Goal: Task Accomplishment & Management: Manage account settings

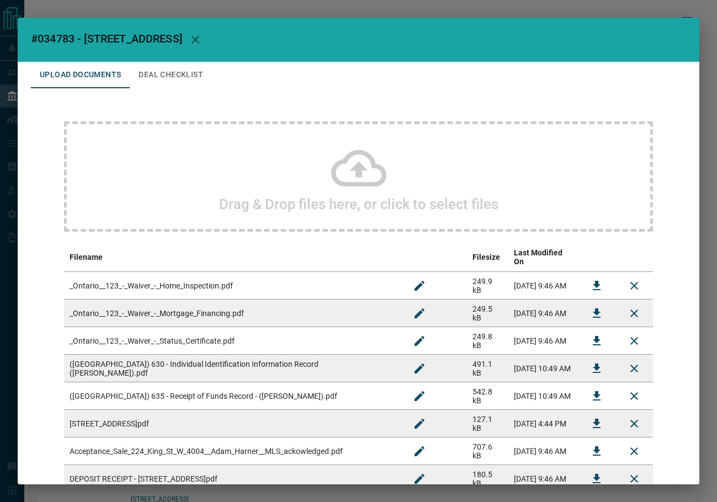
click at [181, 70] on button "Deal Checklist" at bounding box center [171, 75] width 82 height 27
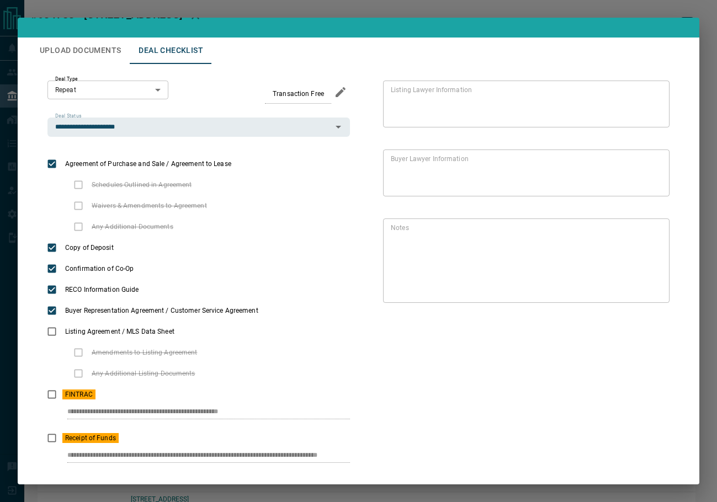
scroll to position [47, 0]
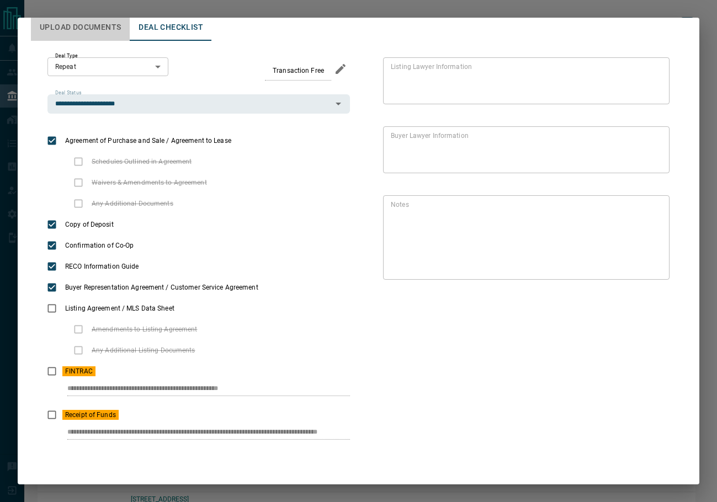
click at [91, 33] on button "Upload Documents" at bounding box center [80, 27] width 99 height 27
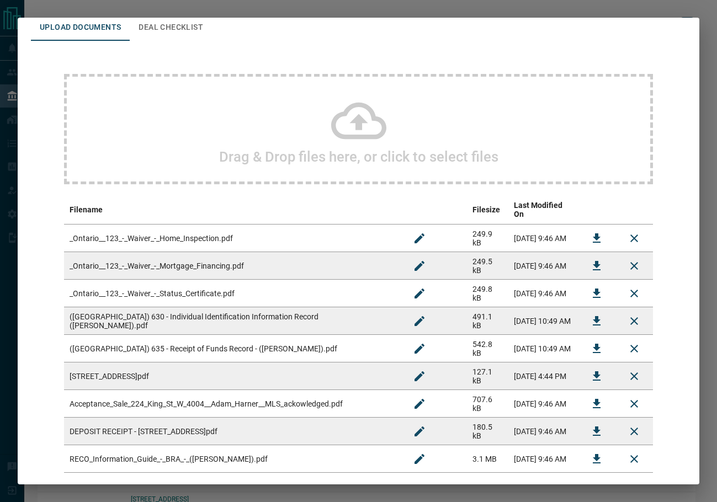
scroll to position [0, 0]
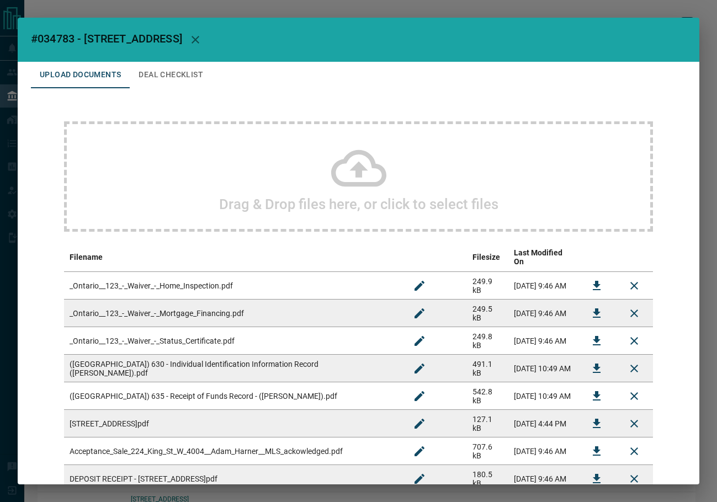
click at [181, 73] on button "Deal Checklist" at bounding box center [171, 75] width 82 height 27
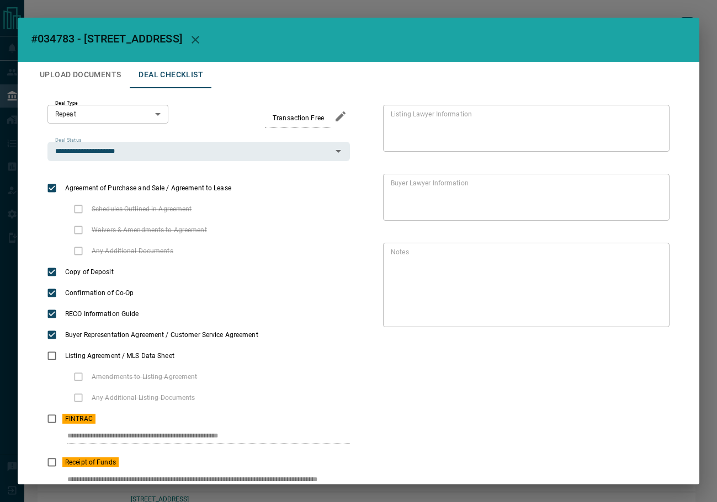
click at [199, 38] on icon "button" at bounding box center [196, 40] width 8 height 8
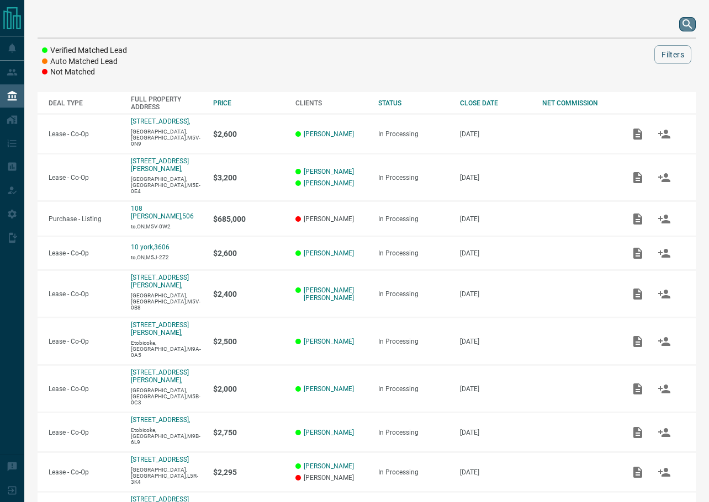
click at [683, 25] on icon "search button" at bounding box center [687, 24] width 13 height 13
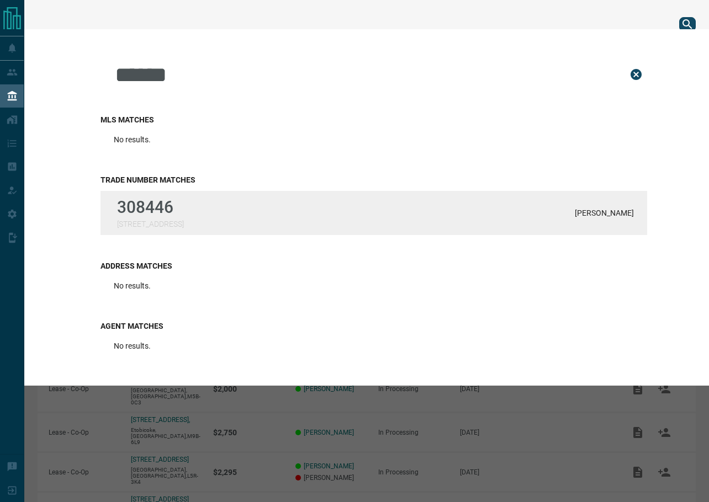
type input "******"
click at [172, 217] on p "308446" at bounding box center [150, 207] width 67 height 19
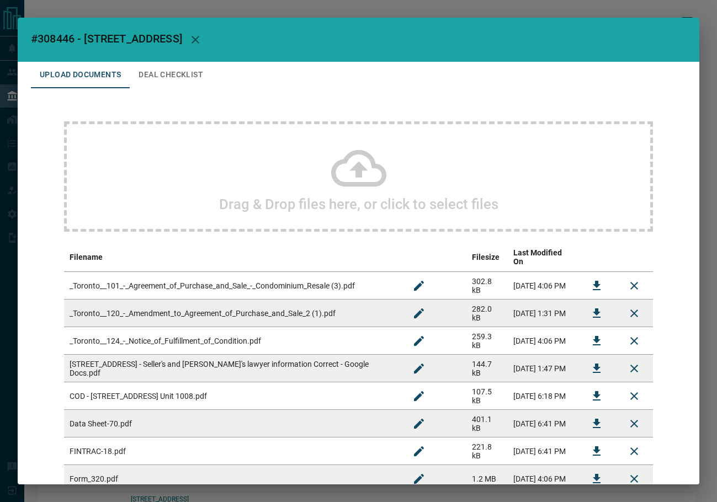
click at [172, 72] on button "Deal Checklist" at bounding box center [171, 75] width 82 height 27
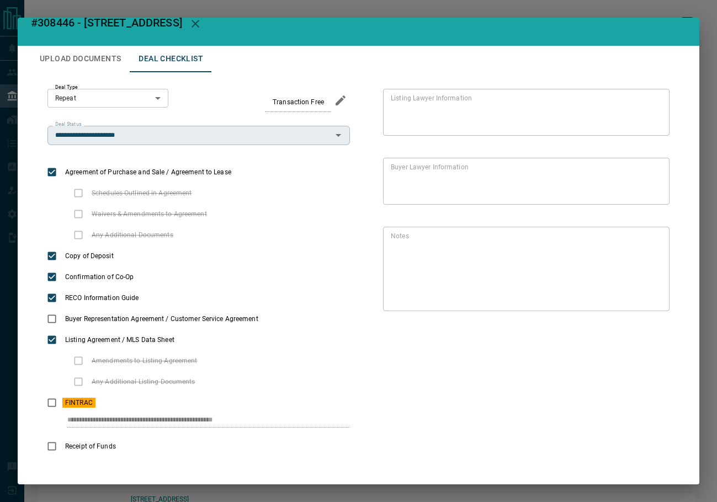
scroll to position [25, 0]
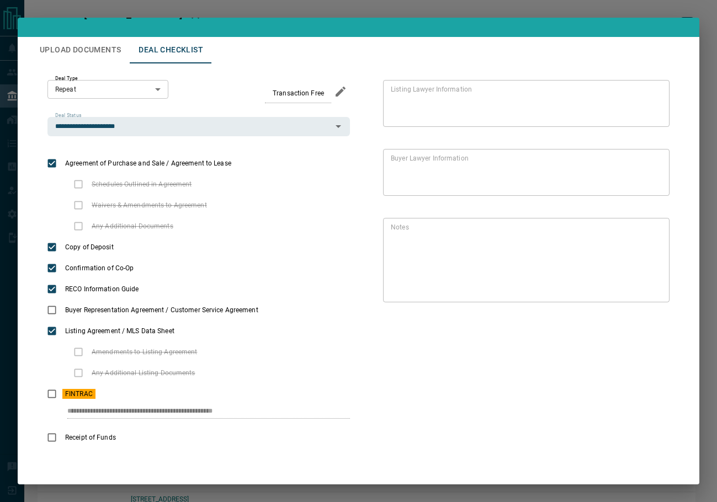
click at [73, 62] on button "Upload Documents" at bounding box center [80, 50] width 99 height 27
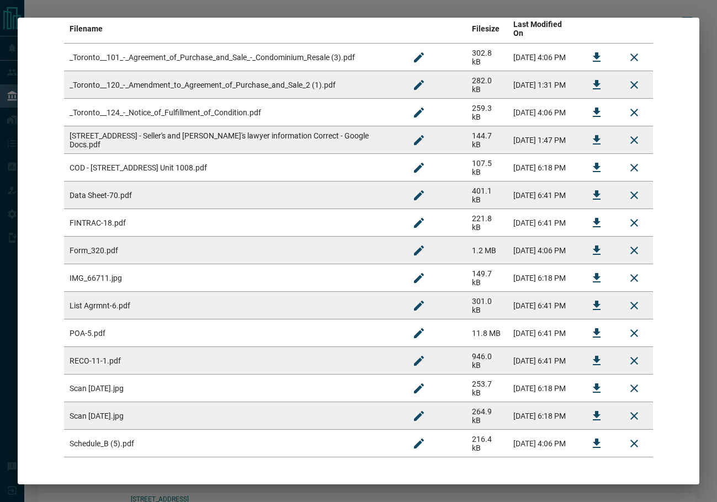
scroll to position [246, 0]
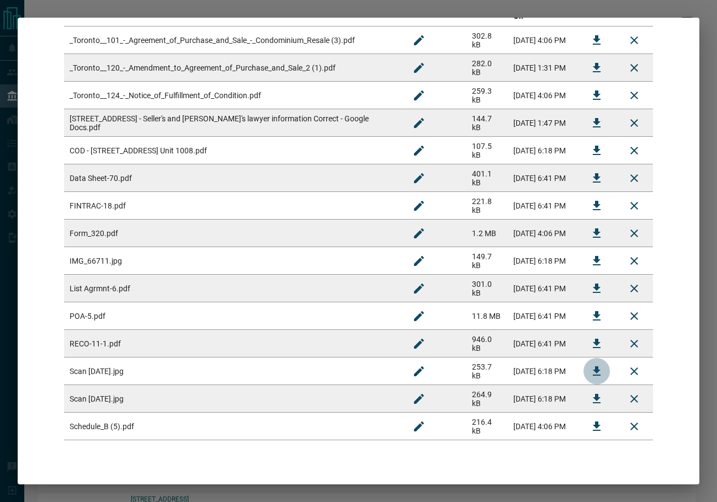
click at [590, 365] on icon "Download" at bounding box center [596, 371] width 13 height 13
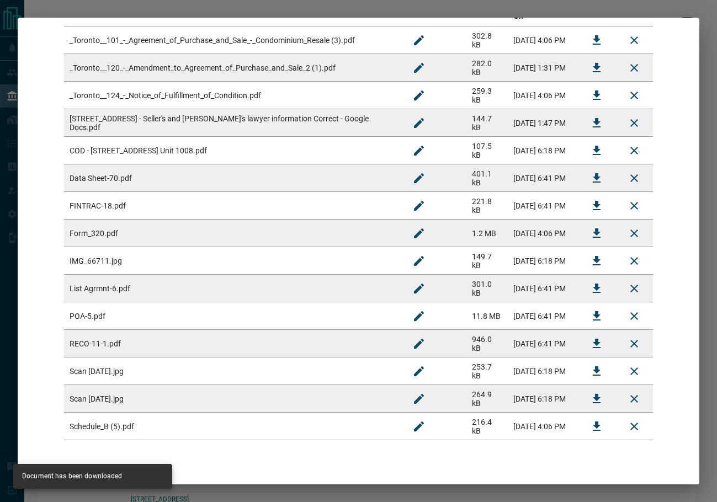
click at [590, 117] on icon "Download" at bounding box center [596, 123] width 13 height 13
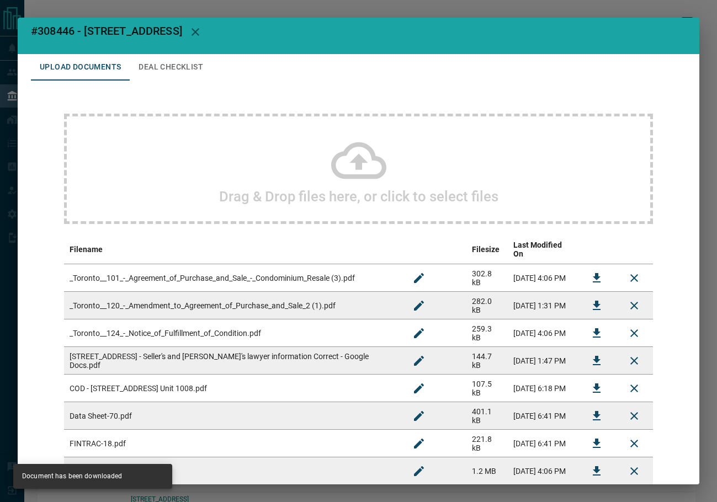
scroll to position [0, 0]
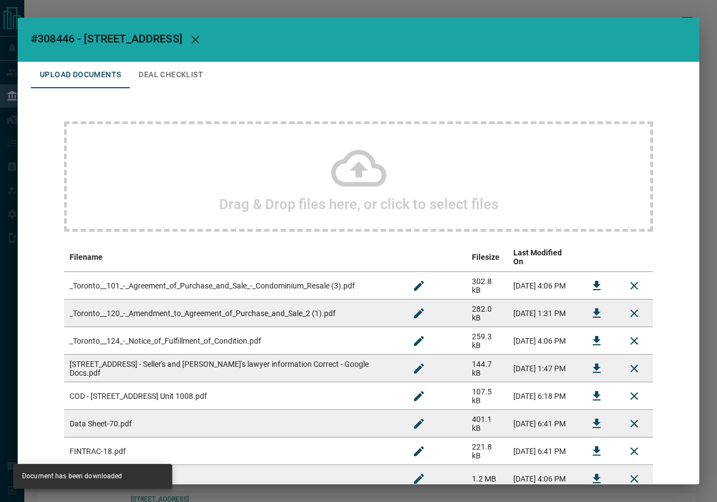
click at [162, 69] on button "Deal Checklist" at bounding box center [171, 75] width 82 height 27
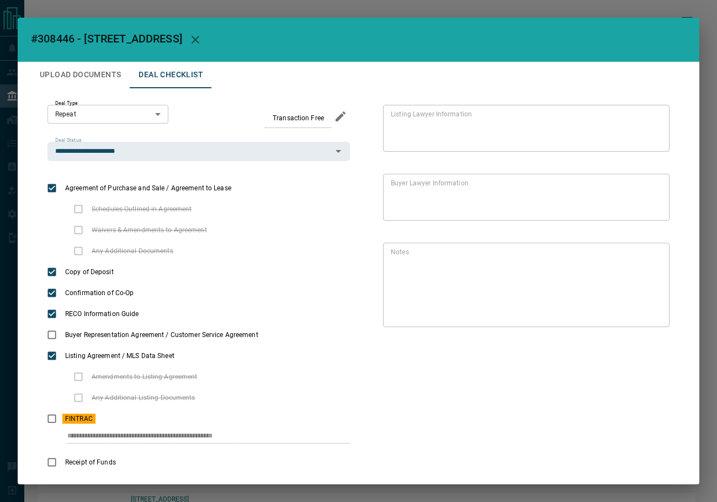
click at [87, 82] on button "Upload Documents" at bounding box center [80, 75] width 99 height 27
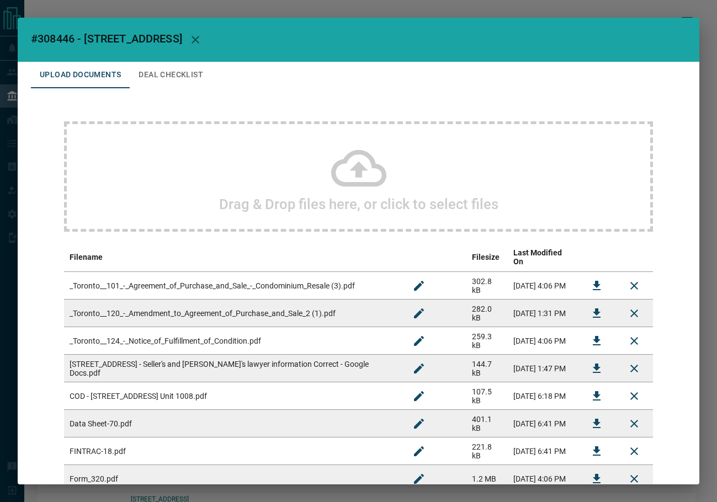
click at [248, 184] on div "Drag & Drop files here, or click to select files" at bounding box center [358, 176] width 589 height 110
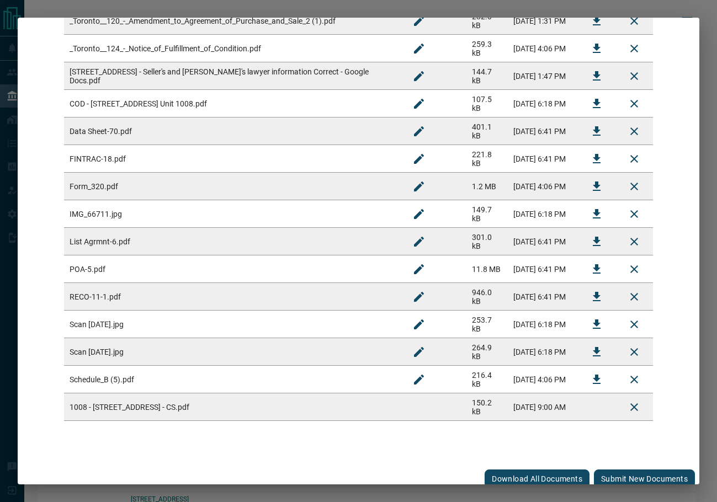
click at [638, 470] on button "Submit new documents" at bounding box center [644, 479] width 101 height 19
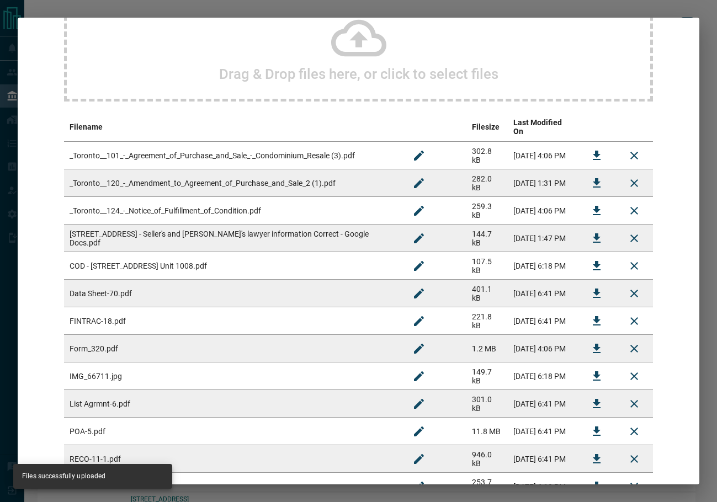
scroll to position [17, 0]
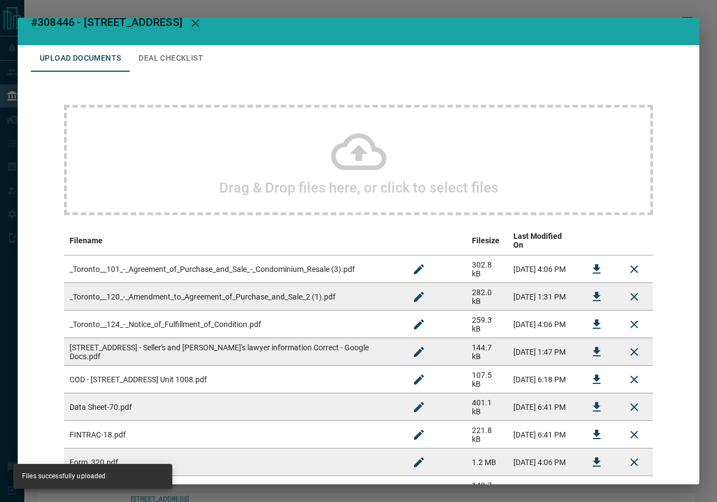
click at [202, 28] on icon "button" at bounding box center [195, 23] width 13 height 13
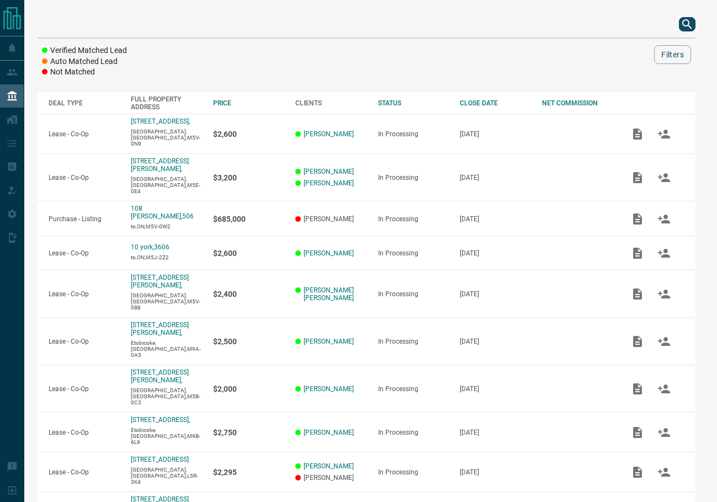
scroll to position [0, 0]
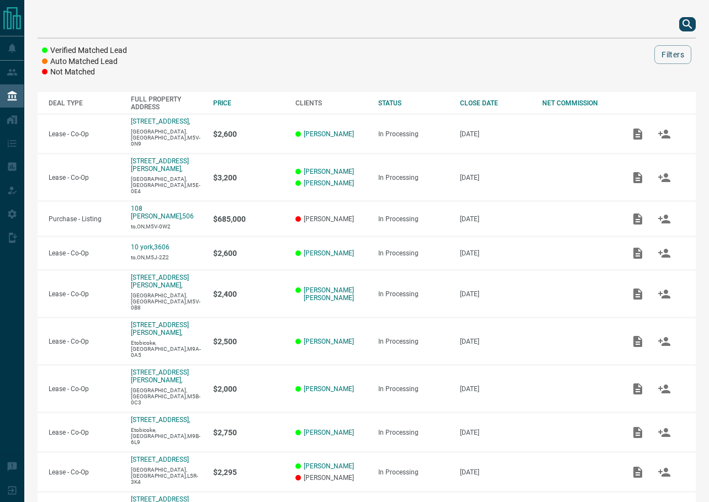
click at [690, 23] on icon "search button" at bounding box center [687, 24] width 13 height 13
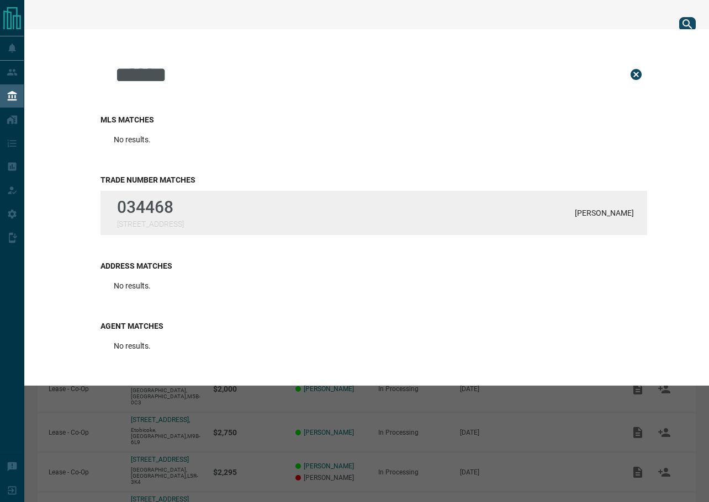
type input "******"
click at [210, 207] on div "034468 [STREET_ADDRESS] Thomas" at bounding box center [373, 213] width 547 height 44
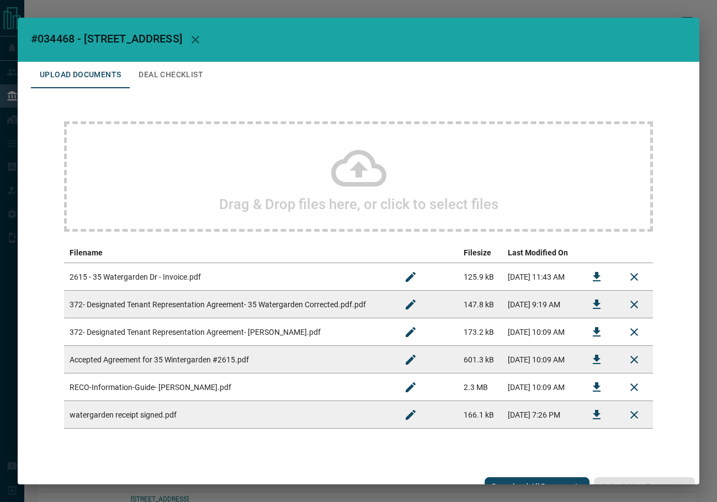
click at [173, 82] on button "Deal Checklist" at bounding box center [171, 75] width 82 height 27
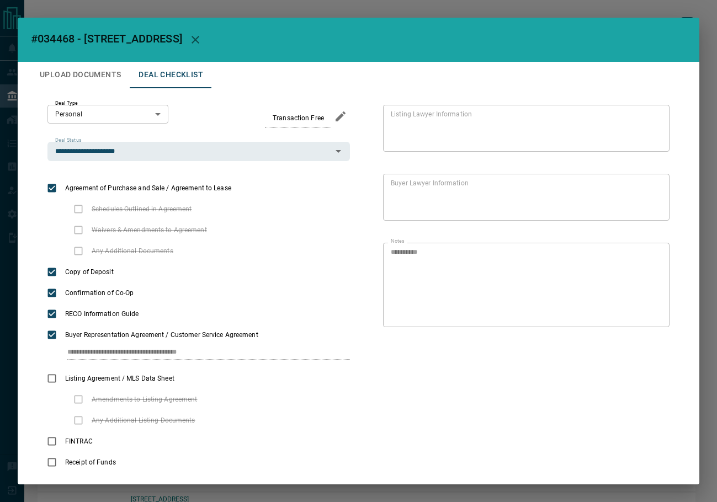
click at [91, 77] on button "Upload Documents" at bounding box center [80, 75] width 99 height 27
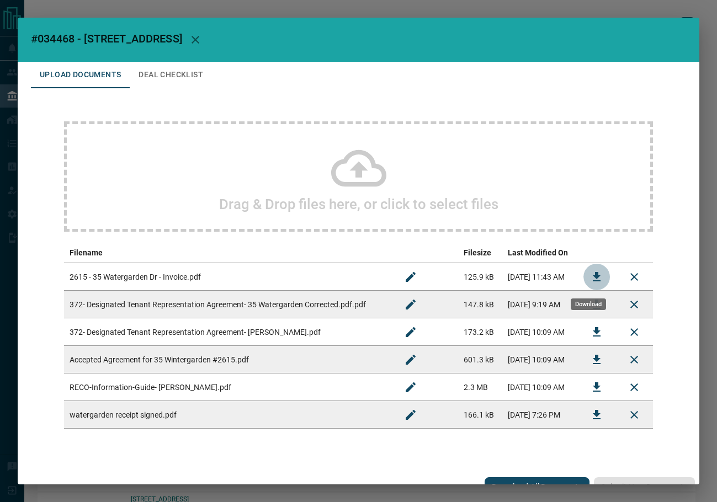
click at [590, 276] on icon "Download" at bounding box center [596, 277] width 13 height 13
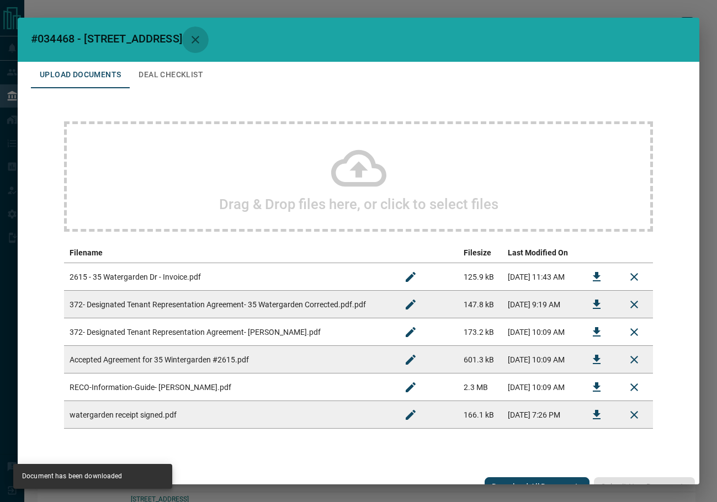
click at [202, 44] on icon "button" at bounding box center [195, 39] width 13 height 13
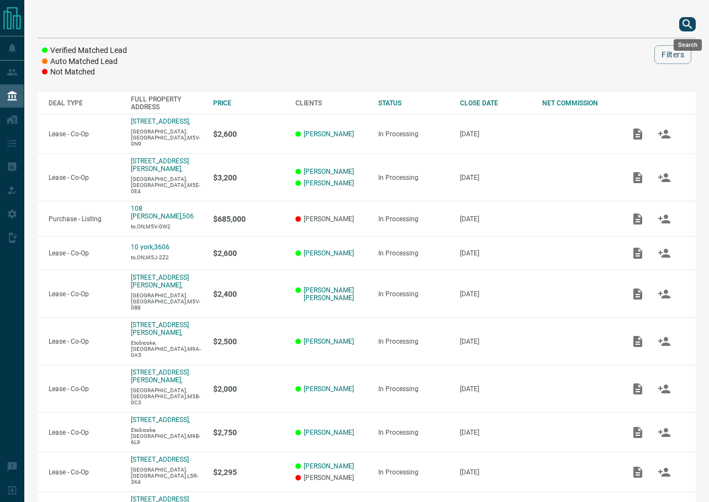
click at [692, 24] on icon "search button" at bounding box center [687, 24] width 13 height 13
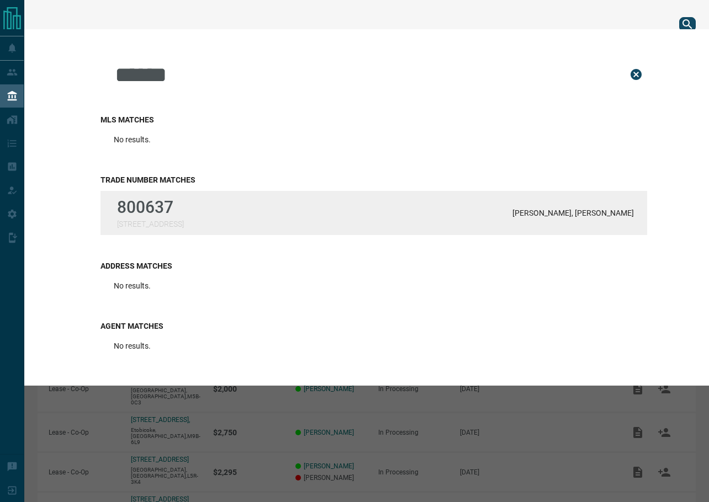
type input "******"
click at [251, 205] on div "800637 [STREET_ADDRESS][PERSON_NAME] Fridman" at bounding box center [373, 213] width 547 height 44
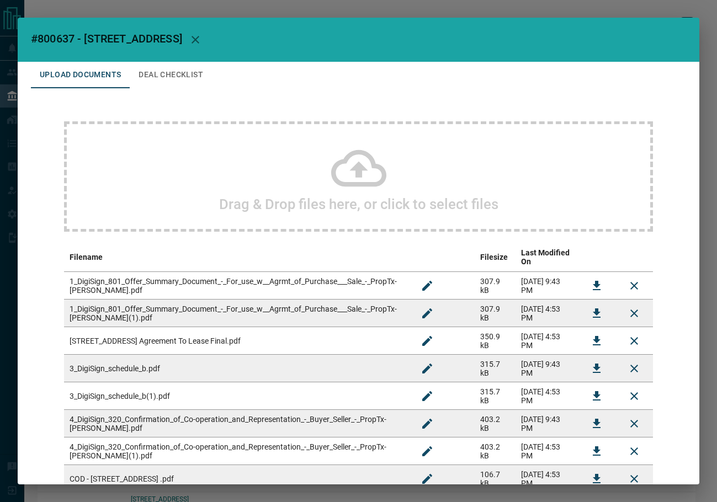
click at [188, 74] on button "Deal Checklist" at bounding box center [171, 75] width 82 height 27
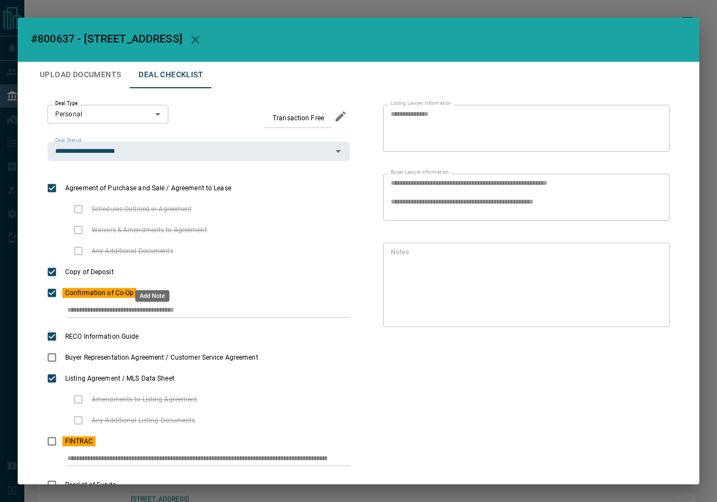
click at [151, 287] on div "Add Note" at bounding box center [152, 293] width 36 height 20
click at [150, 290] on icon "priority" at bounding box center [154, 293] width 13 height 13
click at [57, 436] on div "Toggle Applicable" at bounding box center [58, 441] width 60 height 20
click at [107, 436] on icon "priority" at bounding box center [113, 441] width 13 height 13
click at [646, 317] on icon "Edit" at bounding box center [652, 321] width 13 height 13
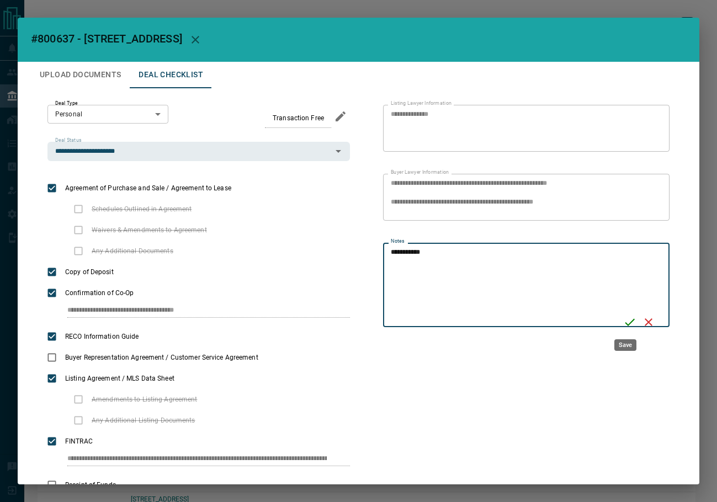
type textarea "**********"
click at [631, 316] on icon "Save" at bounding box center [629, 322] width 13 height 13
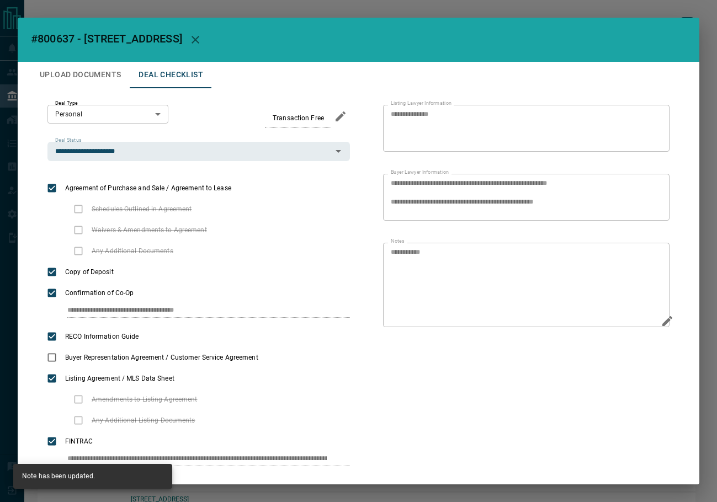
drag, startPoint x: 116, startPoint y: 73, endPoint x: 466, endPoint y: 59, distance: 350.4
click at [115, 73] on button "Upload Documents" at bounding box center [80, 75] width 99 height 27
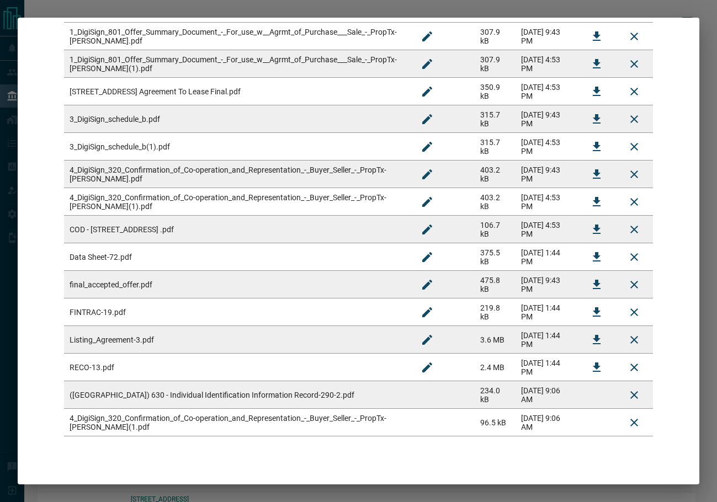
scroll to position [265, 0]
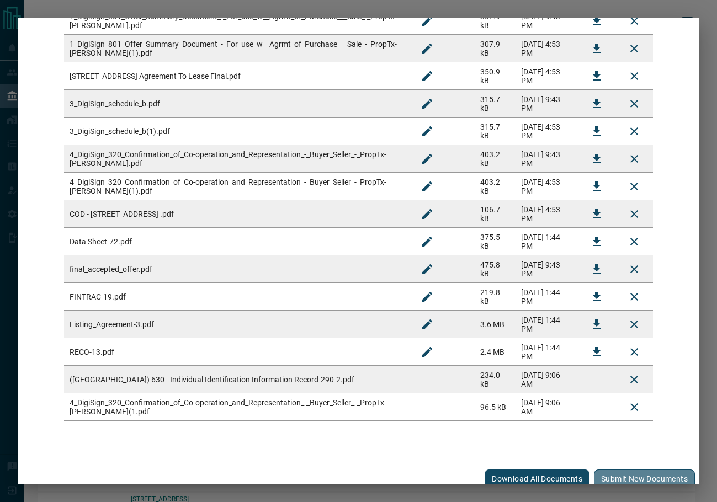
click at [616, 470] on button "Submit new documents" at bounding box center [644, 479] width 101 height 19
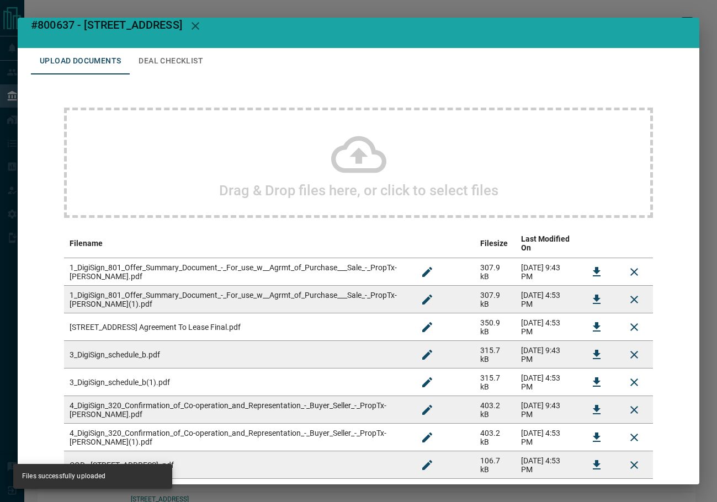
scroll to position [0, 0]
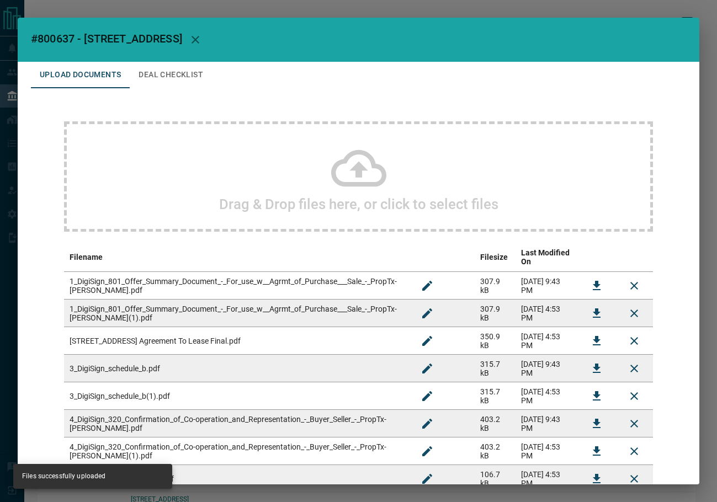
click at [175, 66] on button "Deal Checklist" at bounding box center [171, 75] width 82 height 27
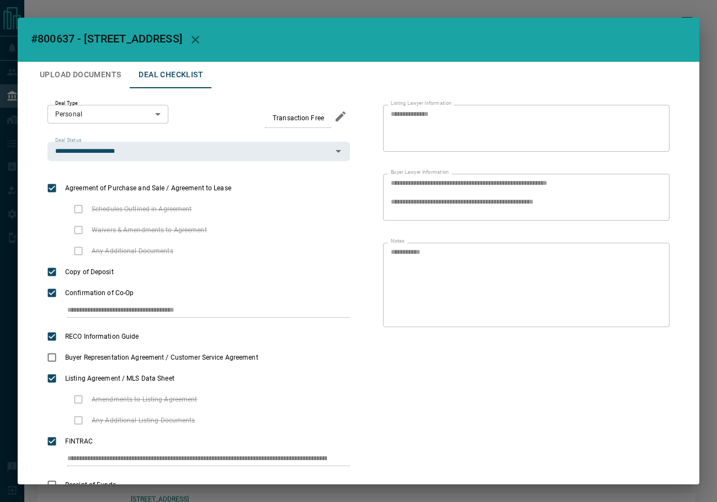
drag, startPoint x: 198, startPoint y: 42, endPoint x: 227, endPoint y: 41, distance: 28.7
click at [199, 41] on icon "button" at bounding box center [196, 40] width 8 height 8
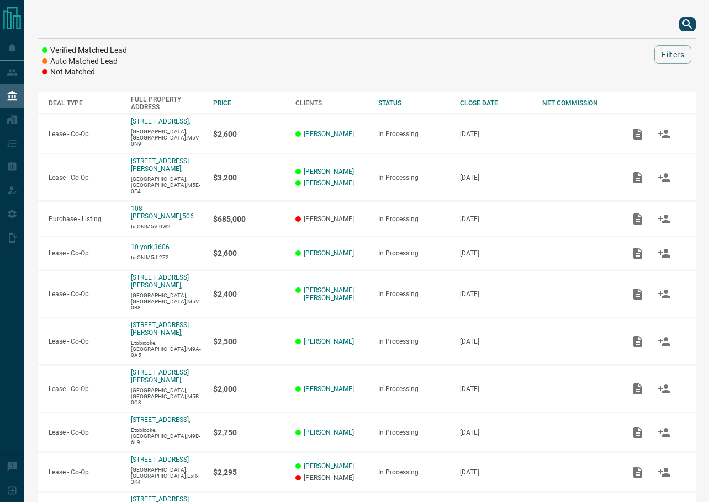
click at [684, 22] on icon "search button" at bounding box center [687, 23] width 9 height 9
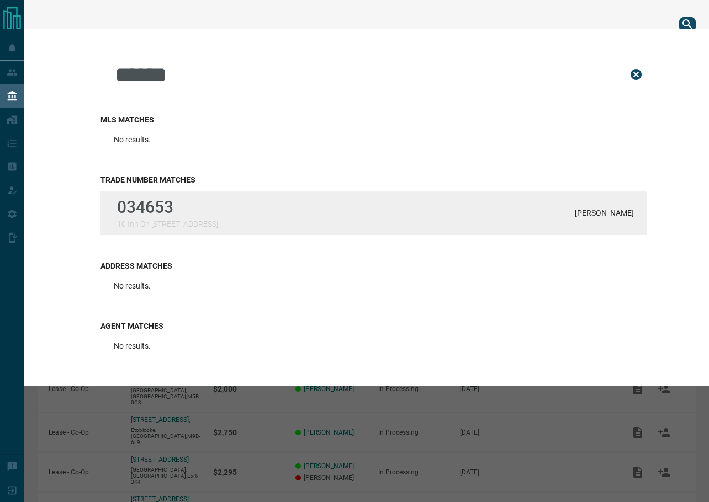
type input "******"
click at [237, 223] on div "034653 10 Inn On [GEOGRAPHIC_DATA], 705 [PERSON_NAME]" at bounding box center [373, 213] width 547 height 44
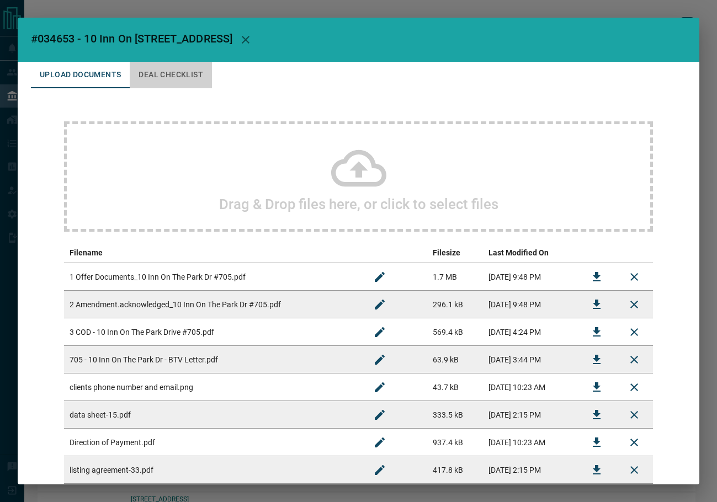
click at [188, 79] on button "Deal Checklist" at bounding box center [171, 75] width 82 height 27
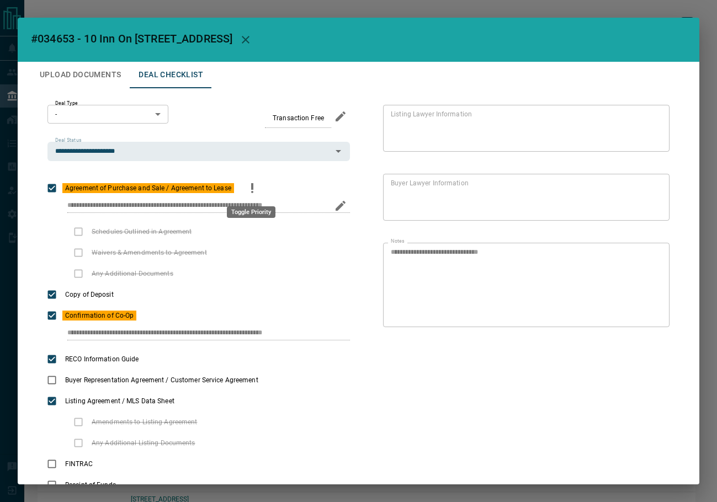
click at [247, 189] on icon "priority" at bounding box center [252, 188] width 13 height 13
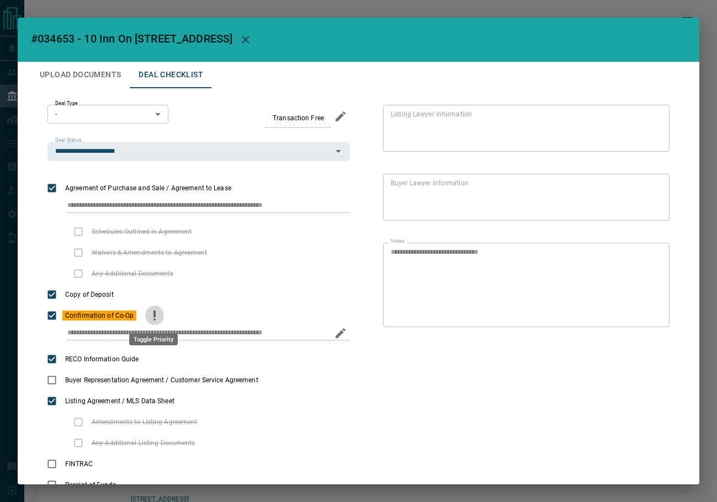
drag, startPoint x: 155, startPoint y: 323, endPoint x: 466, endPoint y: 342, distance: 312.0
click at [154, 322] on button "priority" at bounding box center [154, 315] width 19 height 21
click at [644, 323] on icon "Edit" at bounding box center [649, 321] width 10 height 10
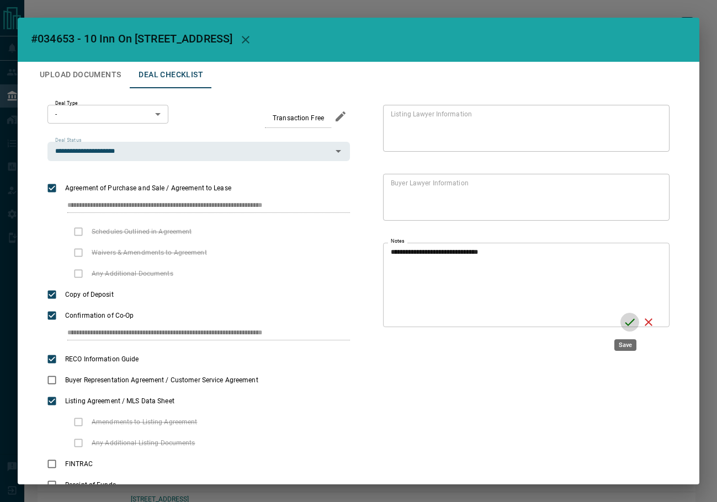
click at [629, 322] on icon "Save" at bounding box center [629, 322] width 13 height 13
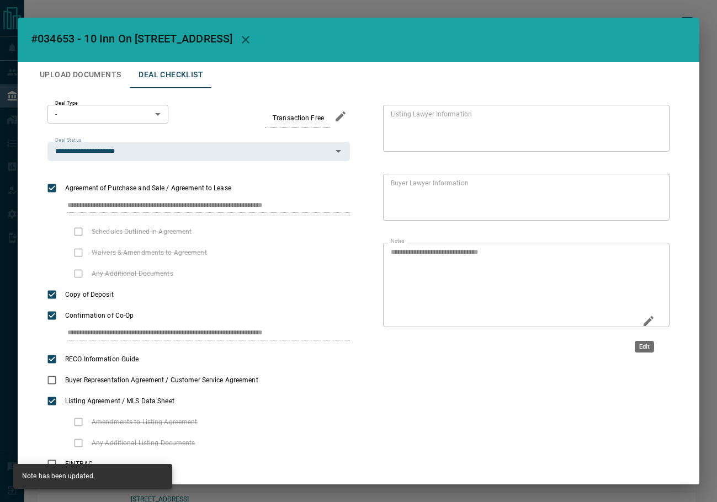
click at [639, 321] on button "Edit" at bounding box center [648, 323] width 19 height 22
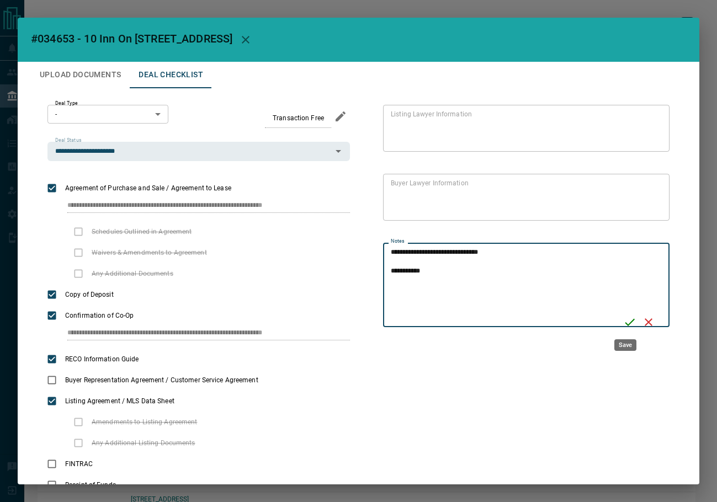
type textarea "**********"
click at [626, 323] on icon "Save" at bounding box center [629, 322] width 13 height 13
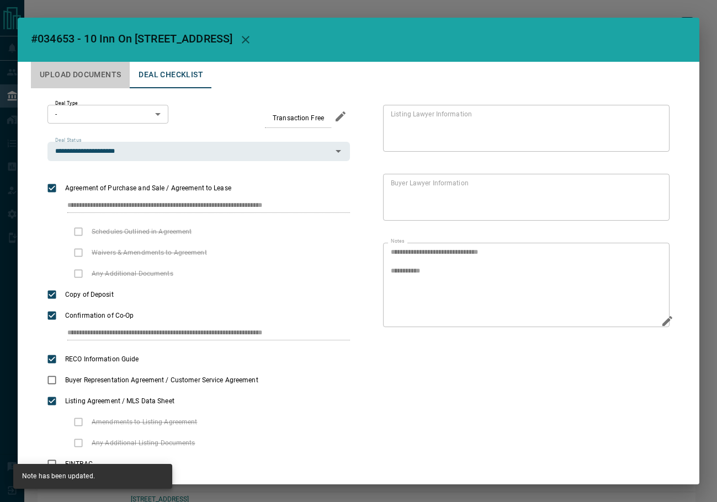
click at [77, 78] on button "Upload Documents" at bounding box center [80, 75] width 99 height 27
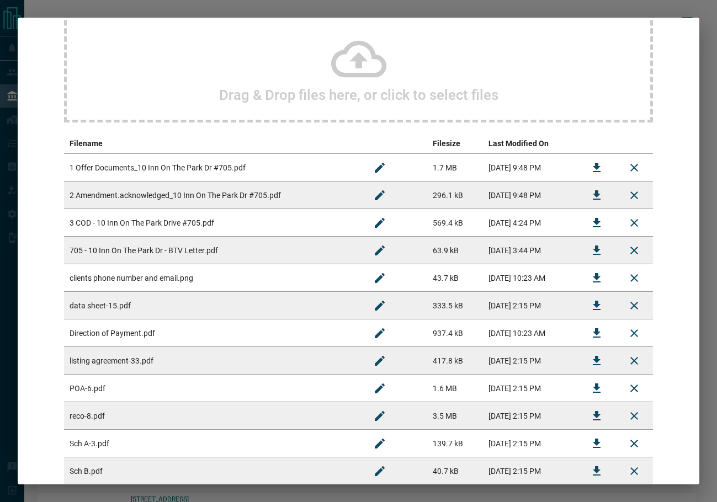
scroll to position [237, 0]
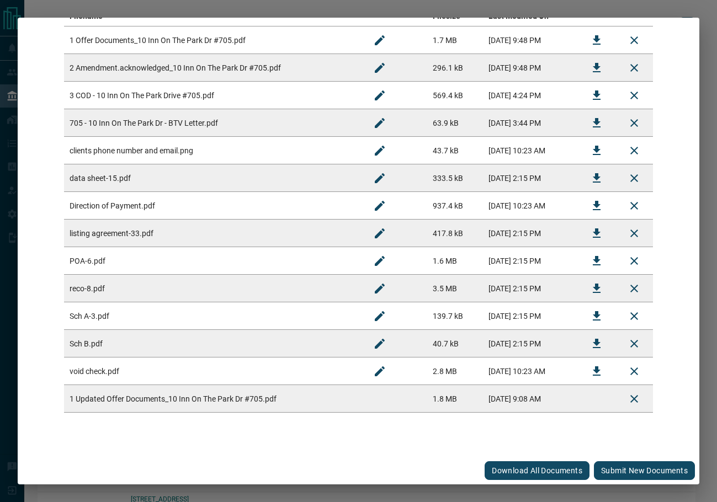
click at [618, 471] on button "Submit new documents" at bounding box center [644, 471] width 101 height 19
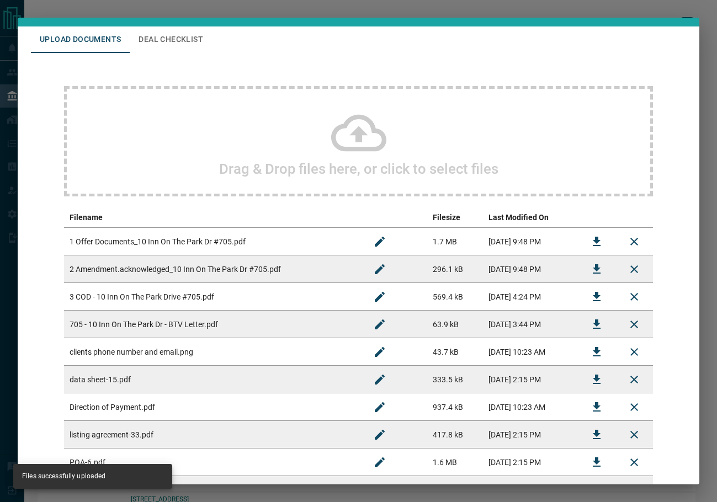
scroll to position [0, 0]
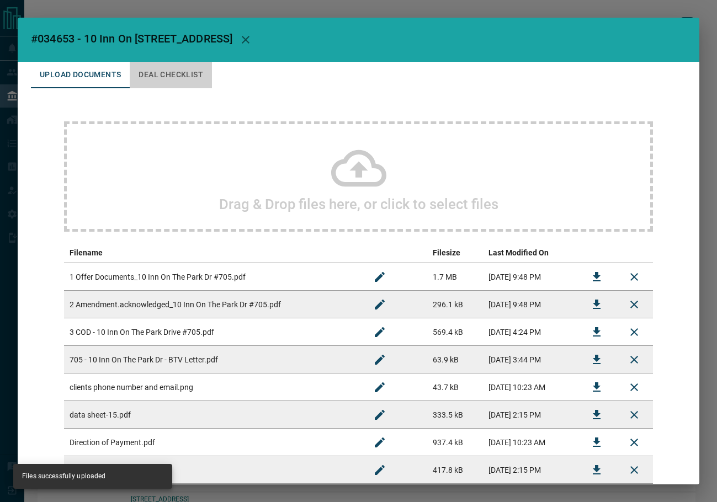
click at [165, 79] on button "Deal Checklist" at bounding box center [171, 75] width 82 height 27
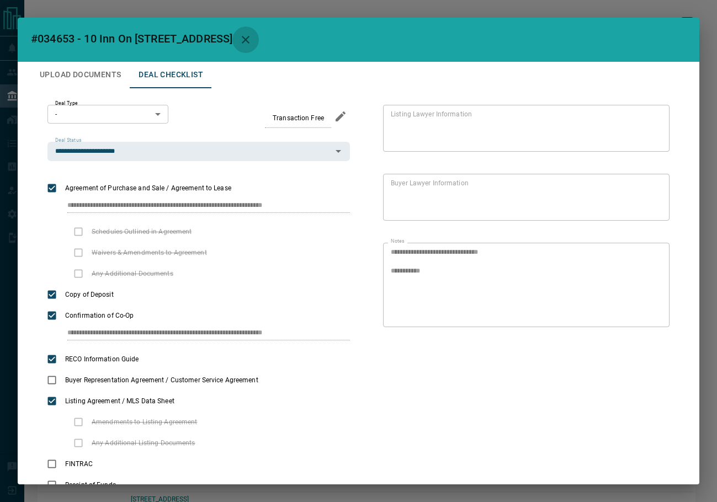
click at [244, 36] on icon "button" at bounding box center [245, 39] width 13 height 13
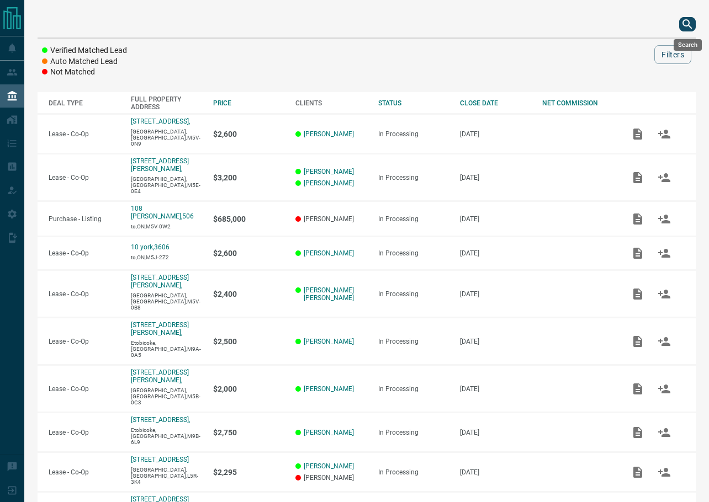
click at [684, 27] on icon "search button" at bounding box center [687, 24] width 13 height 13
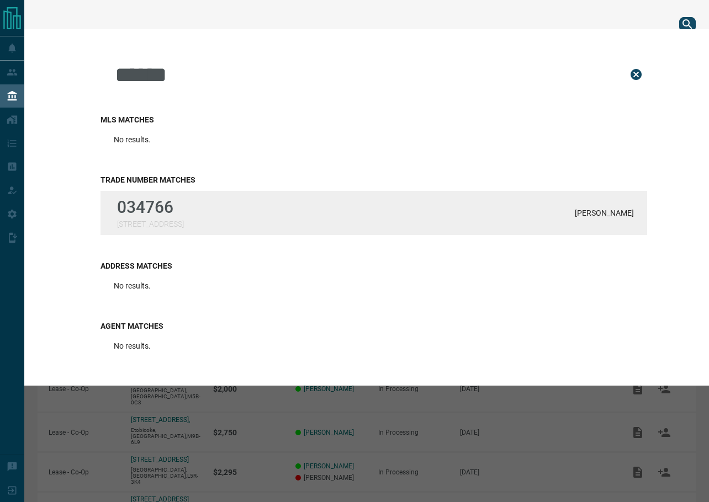
type input "******"
click at [255, 225] on div "034766 [STREET_ADDRESS][GEOGRAPHIC_DATA]" at bounding box center [373, 213] width 547 height 44
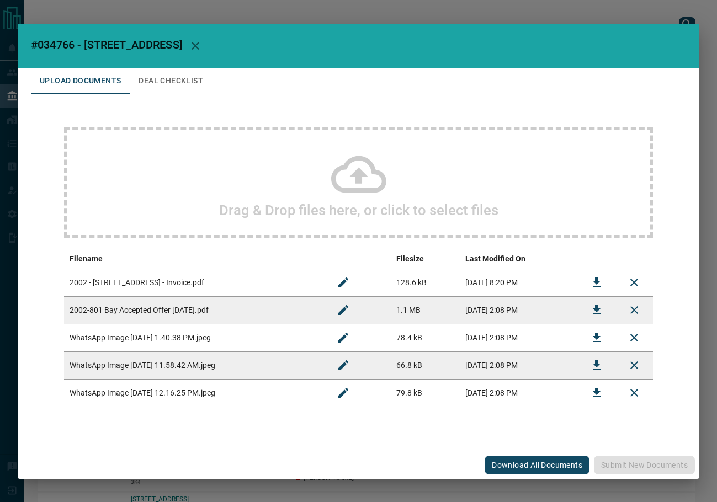
click at [163, 82] on button "Deal Checklist" at bounding box center [171, 81] width 82 height 27
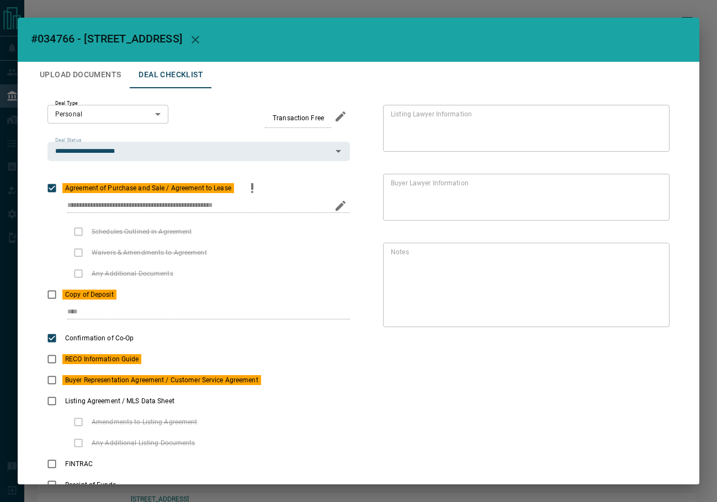
click at [249, 190] on icon "priority" at bounding box center [252, 188] width 13 height 13
click at [76, 76] on button "Upload Documents" at bounding box center [80, 75] width 99 height 27
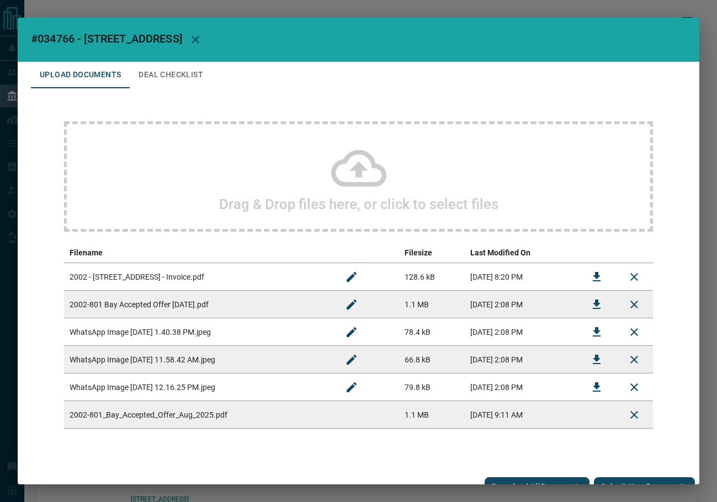
click at [168, 77] on button "Deal Checklist" at bounding box center [171, 75] width 82 height 27
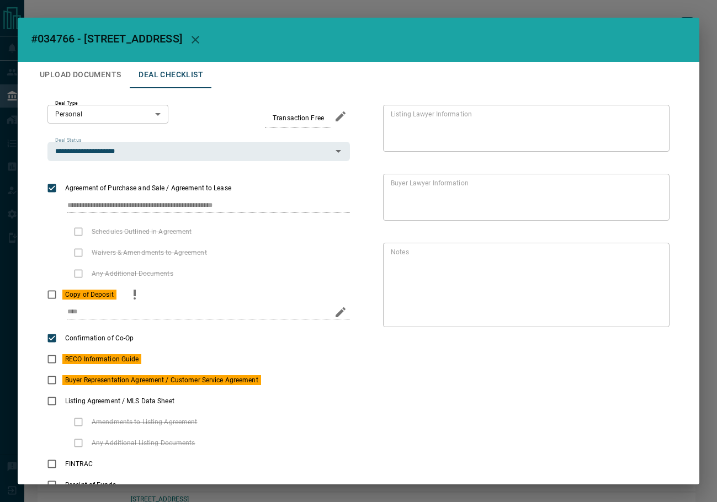
click at [64, 292] on label "Copy of Deposit" at bounding box center [78, 294] width 75 height 21
click at [140, 296] on icon "priority" at bounding box center [134, 294] width 13 height 13
drag, startPoint x: 83, startPoint y: 77, endPoint x: 119, endPoint y: 67, distance: 37.1
click at [83, 77] on button "Upload Documents" at bounding box center [80, 75] width 99 height 27
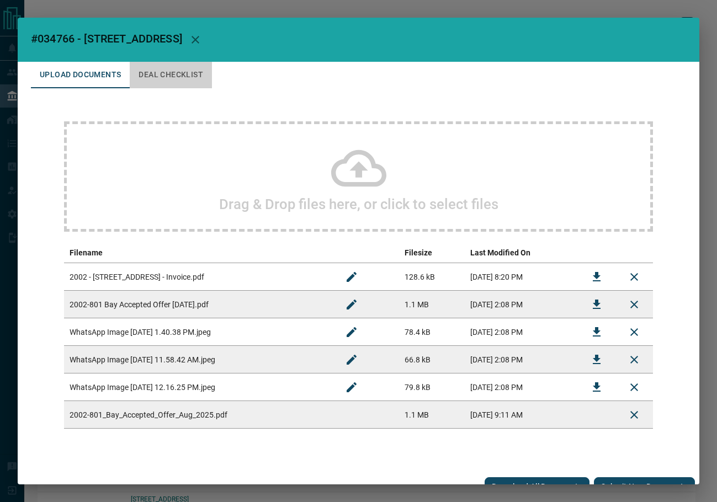
click at [134, 74] on button "Deal Checklist" at bounding box center [171, 75] width 82 height 27
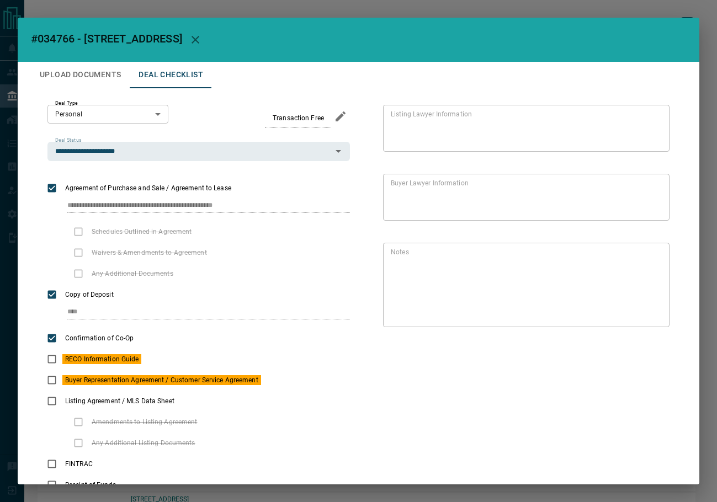
click at [182, 38] on button "button" at bounding box center [195, 40] width 27 height 27
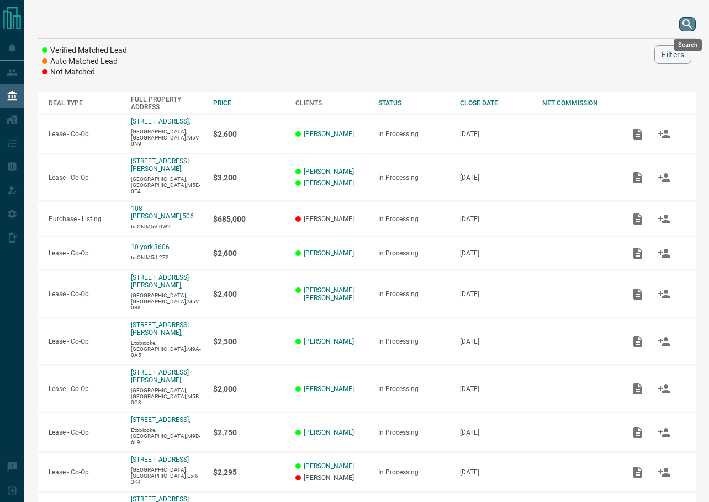
click at [694, 20] on icon "search button" at bounding box center [687, 24] width 13 height 13
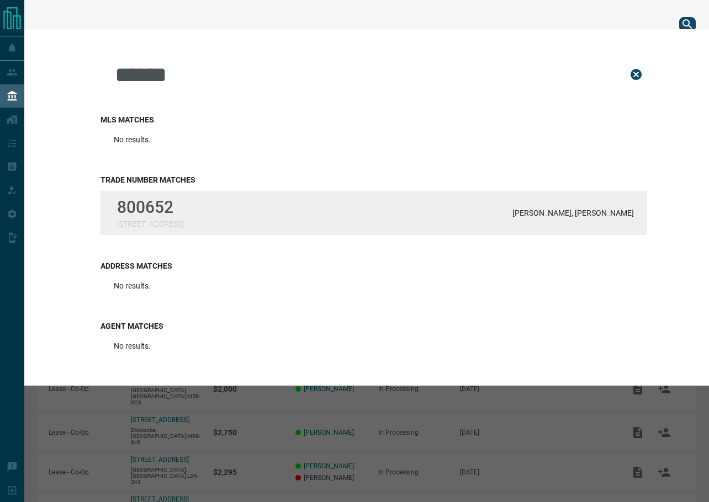
type input "******"
click at [148, 210] on p "800652" at bounding box center [150, 207] width 67 height 19
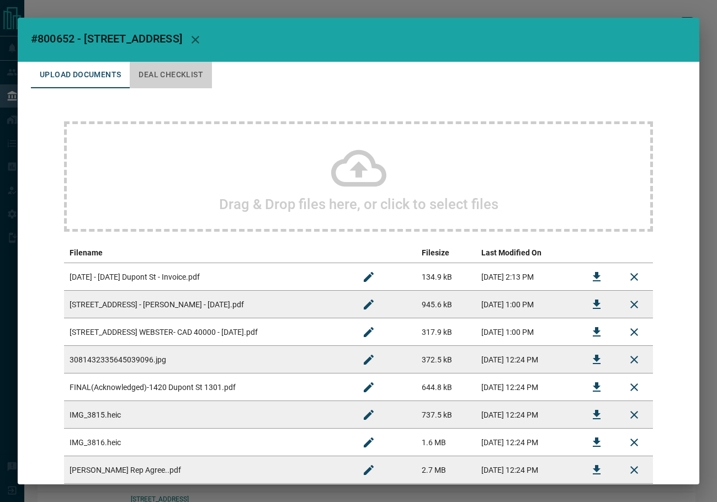
click at [140, 69] on button "Deal Checklist" at bounding box center [171, 75] width 82 height 27
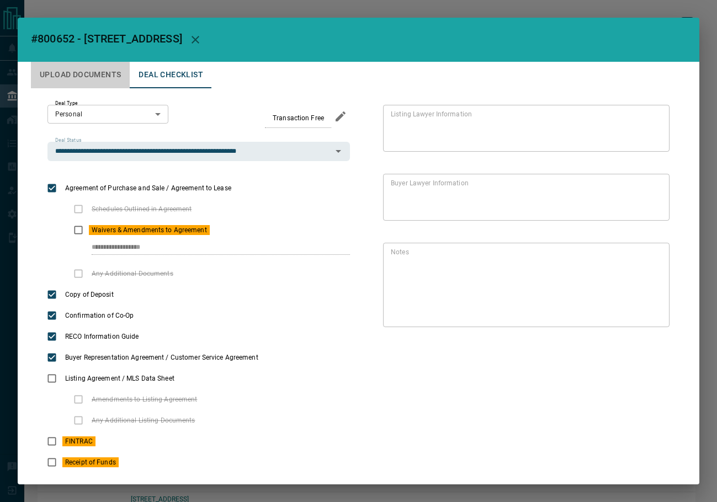
click at [81, 70] on button "Upload Documents" at bounding box center [80, 75] width 99 height 27
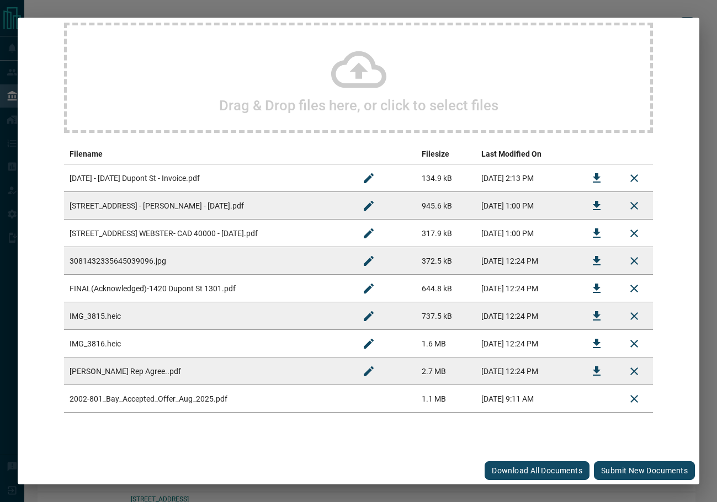
scroll to position [99, 0]
click at [630, 403] on icon "Delete" at bounding box center [634, 399] width 13 height 13
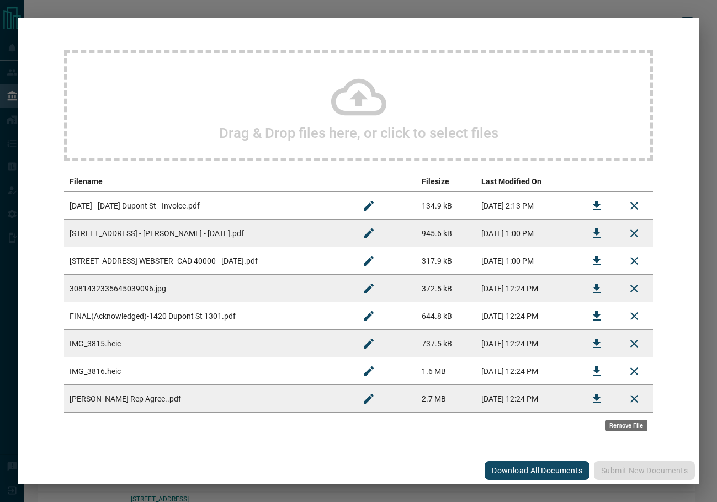
scroll to position [72, 0]
click at [584, 233] on button "Download" at bounding box center [597, 233] width 27 height 27
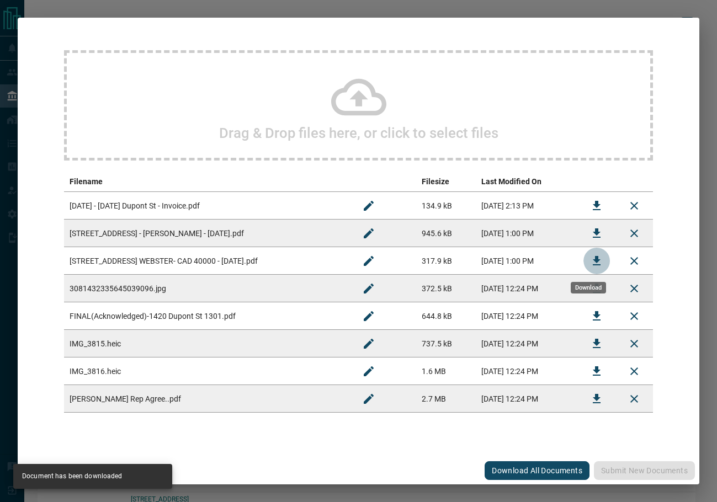
click at [584, 257] on button "Download" at bounding box center [597, 261] width 27 height 27
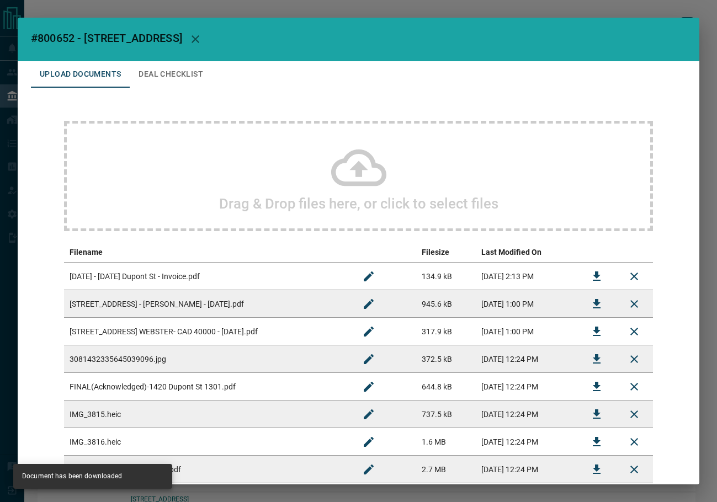
scroll to position [0, 0]
click at [186, 75] on button "Deal Checklist" at bounding box center [171, 75] width 82 height 27
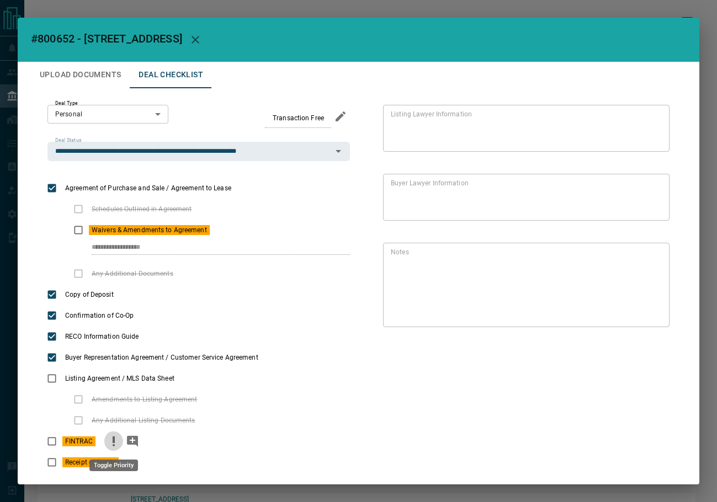
click at [110, 445] on icon "priority" at bounding box center [113, 441] width 13 height 13
click at [137, 464] on icon "priority" at bounding box center [136, 462] width 13 height 13
click at [202, 39] on icon "button" at bounding box center [195, 39] width 13 height 13
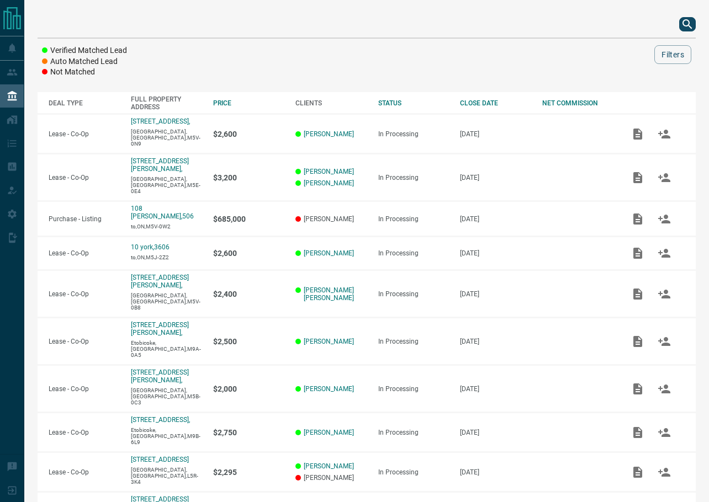
click at [681, 28] on icon "search button" at bounding box center [687, 24] width 13 height 13
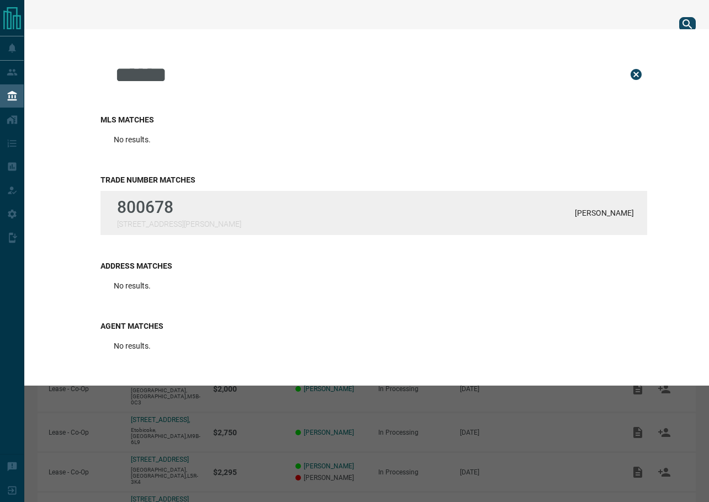
type input "******"
click at [196, 220] on div "800678 [STREET_ADDRESS][PERSON_NAME]" at bounding box center [179, 213] width 124 height 31
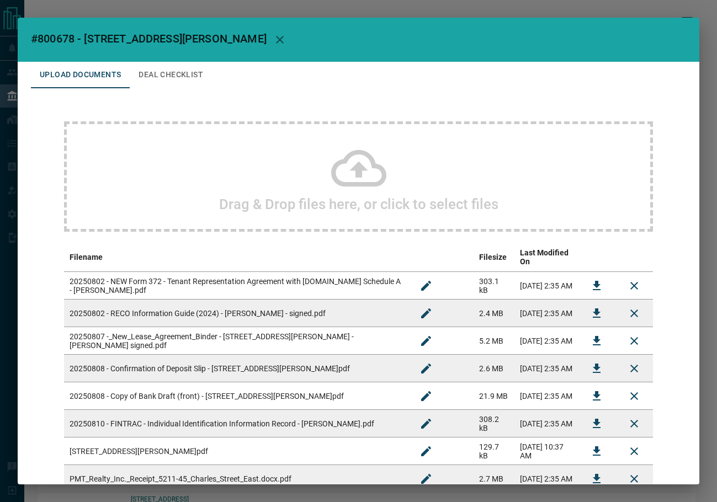
click at [167, 72] on button "Deal Checklist" at bounding box center [171, 75] width 82 height 27
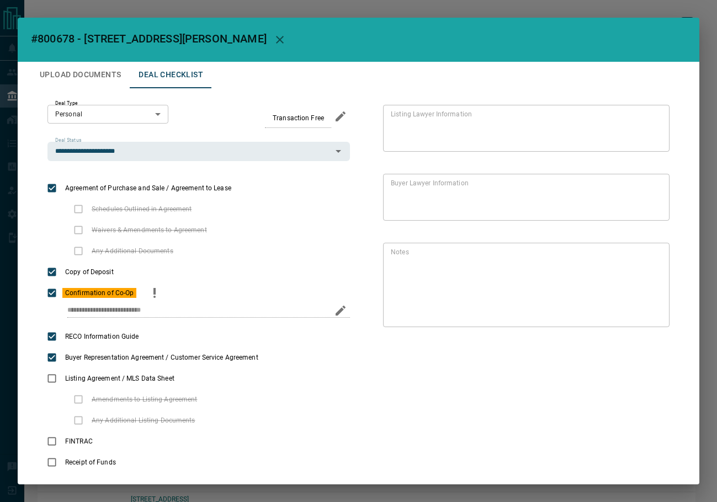
click at [155, 297] on icon "priority" at bounding box center [154, 293] width 13 height 13
click at [646, 315] on icon "Edit" at bounding box center [652, 321] width 13 height 13
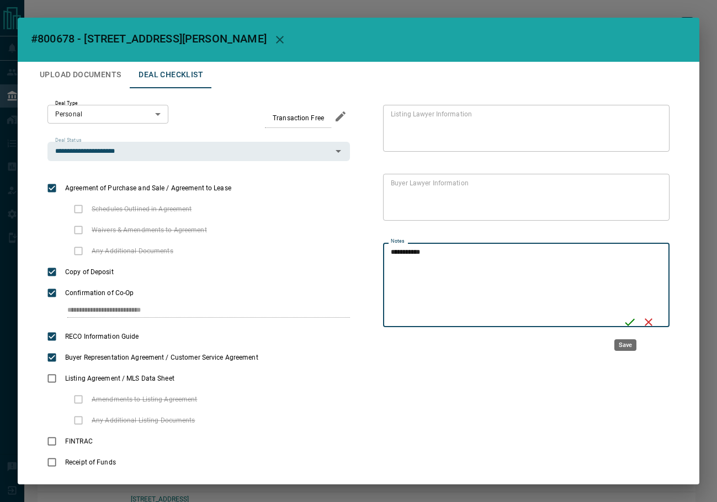
type textarea "**********"
click at [630, 321] on icon "Save" at bounding box center [629, 322] width 13 height 13
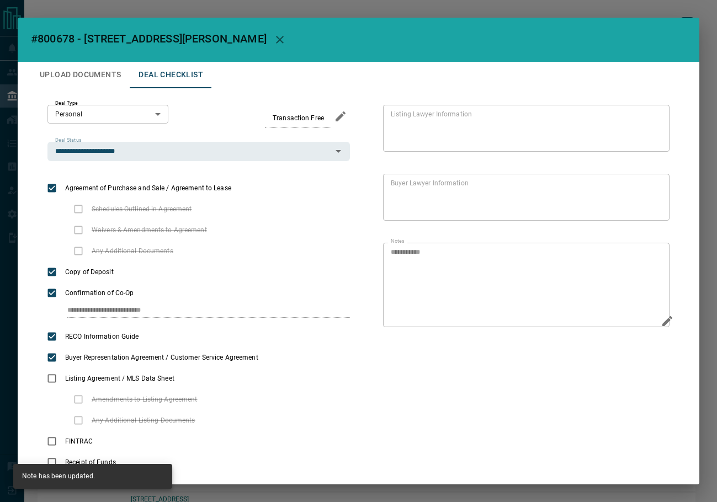
click at [105, 74] on button "Upload Documents" at bounding box center [80, 75] width 99 height 27
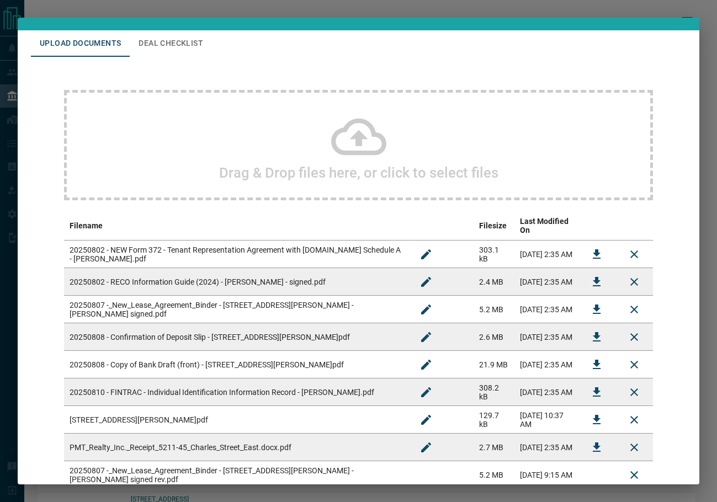
scroll to position [99, 0]
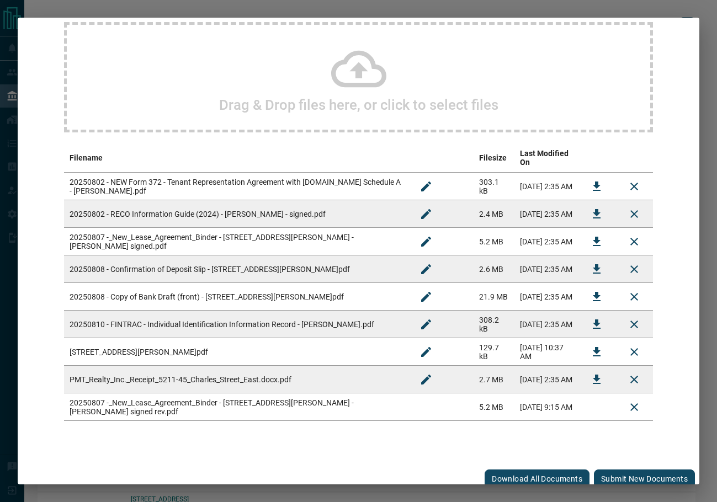
click at [621, 470] on button "Submit new documents" at bounding box center [644, 479] width 101 height 19
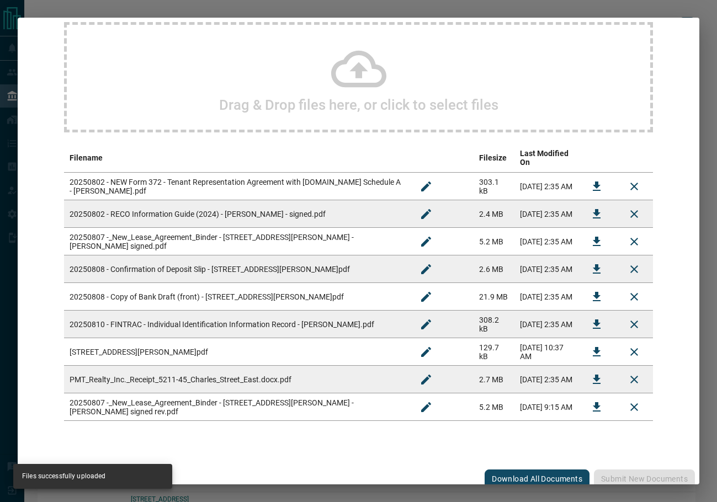
scroll to position [0, 0]
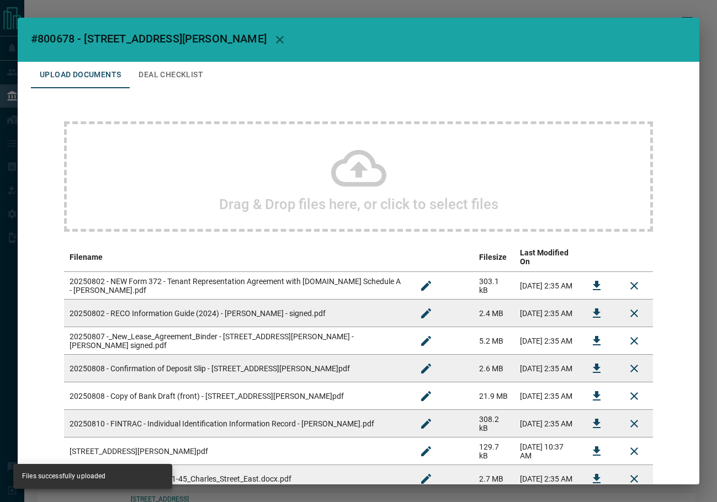
click at [198, 85] on button "Deal Checklist" at bounding box center [171, 75] width 82 height 27
